Goal: Information Seeking & Learning: Learn about a topic

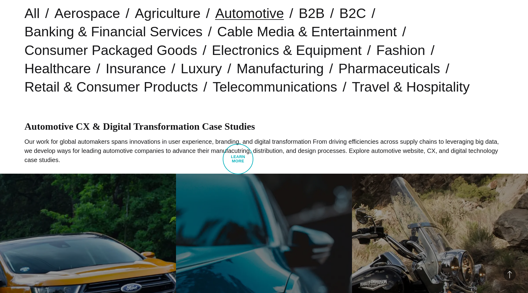
scroll to position [183, 0]
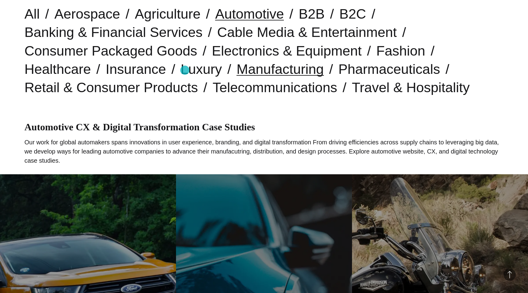
click at [236, 70] on link "Manufacturing" at bounding box center [279, 69] width 87 height 16
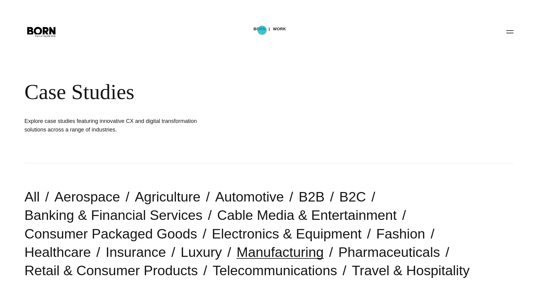
click at [262, 30] on link "BORN" at bounding box center [260, 28] width 12 height 9
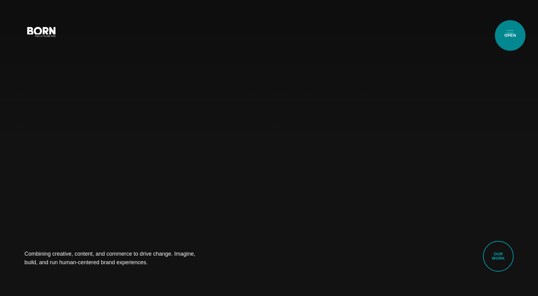
click at [510, 35] on button "Primary Menu" at bounding box center [510, 31] width 15 height 13
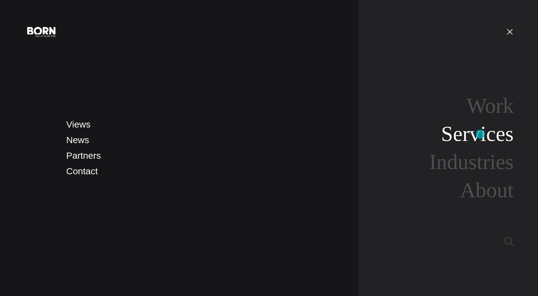
click at [480, 134] on link "Services" at bounding box center [477, 134] width 72 height 24
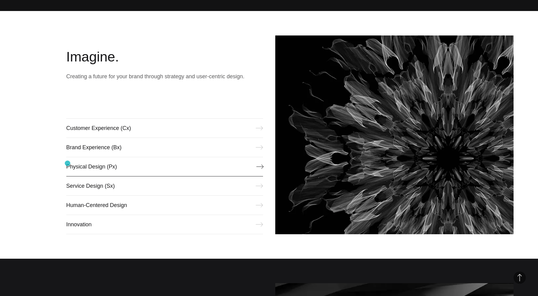
scroll to position [283, 0]
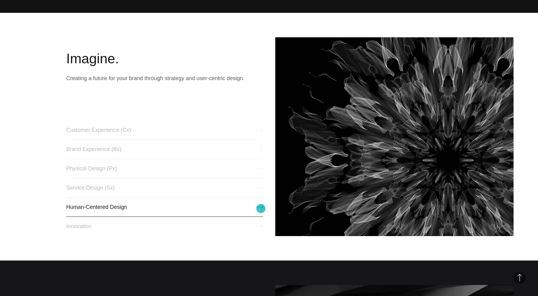
click at [261, 208] on link "Human-Centered Design" at bounding box center [164, 207] width 197 height 20
